Goal: Information Seeking & Learning: Learn about a topic

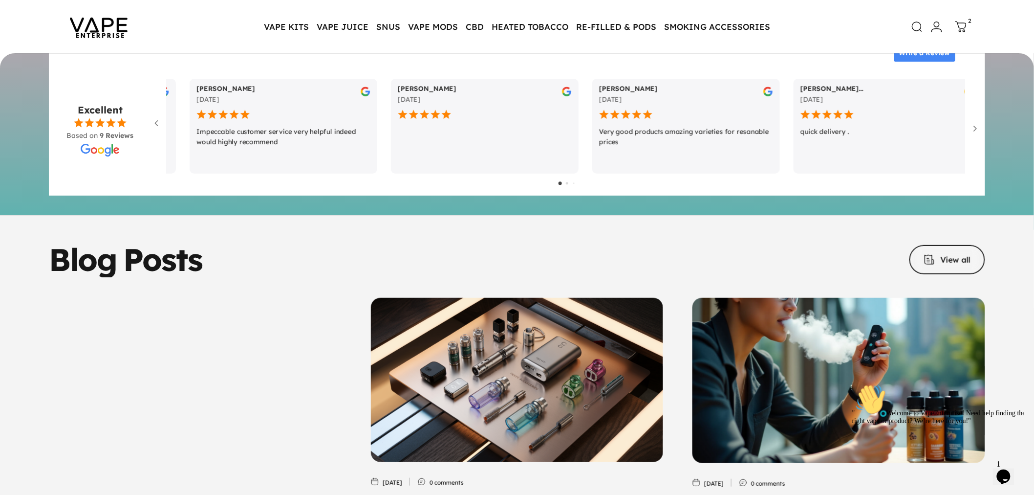
scroll to position [4798, 0]
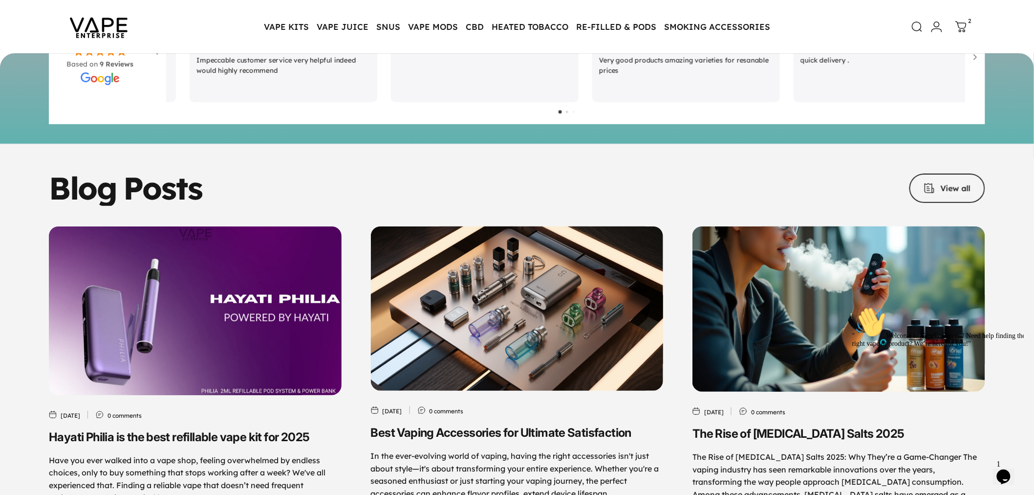
click at [219, 255] on img "Hayati Philia is the best refillable vape kit for 2025" at bounding box center [195, 310] width 307 height 177
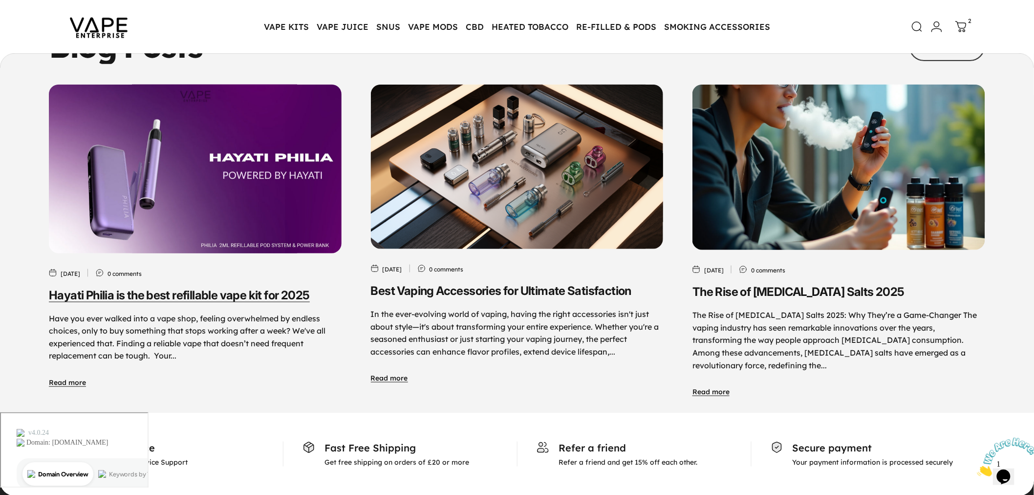
click at [116, 288] on link "Hayati Philia is the best refillable vape kit for 2025" at bounding box center [179, 295] width 261 height 14
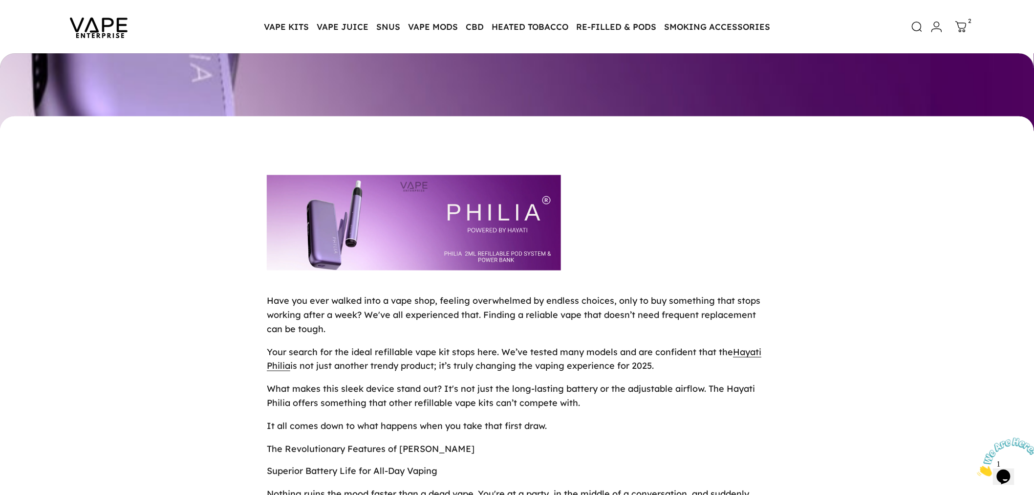
scroll to position [380, 0]
